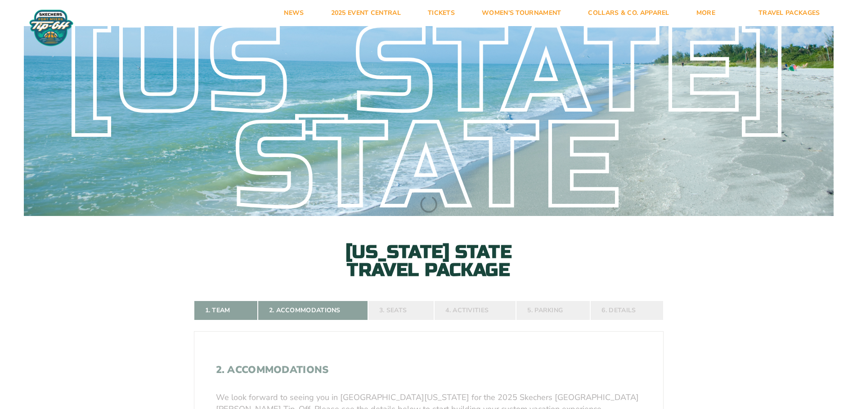
select select
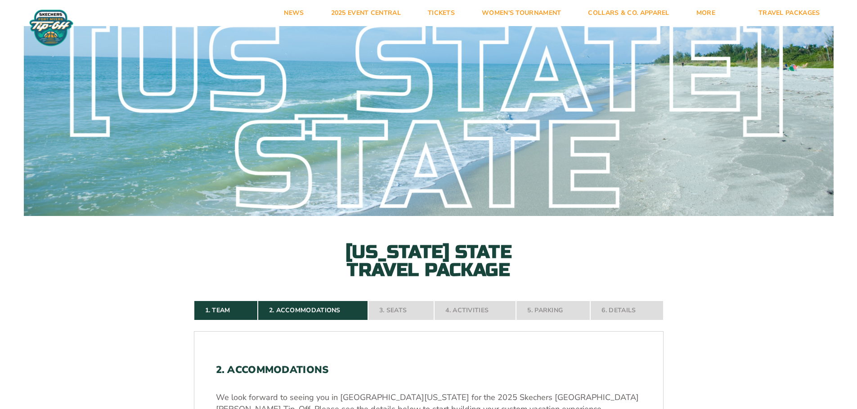
select select
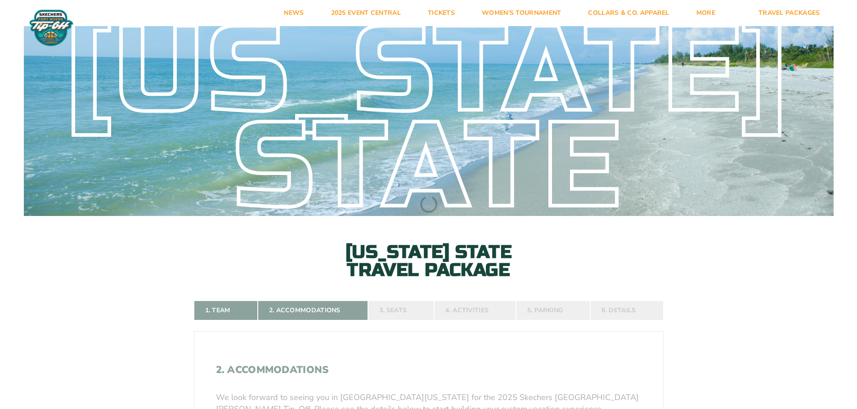
select select
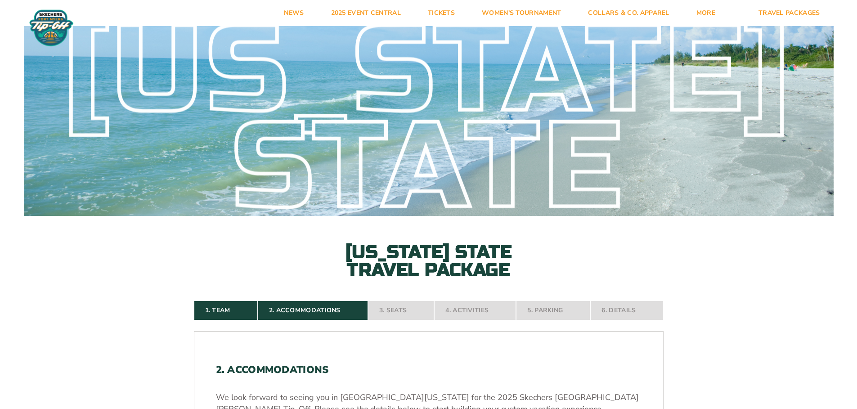
select select
